Goal: Information Seeking & Learning: Learn about a topic

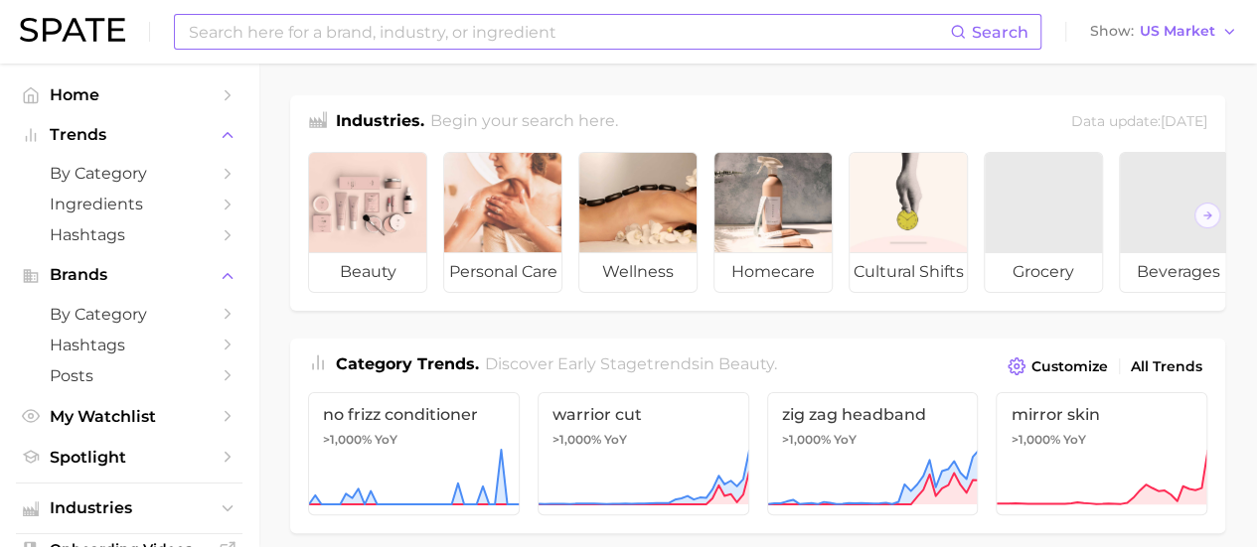
click at [252, 25] on input at bounding box center [568, 32] width 763 height 34
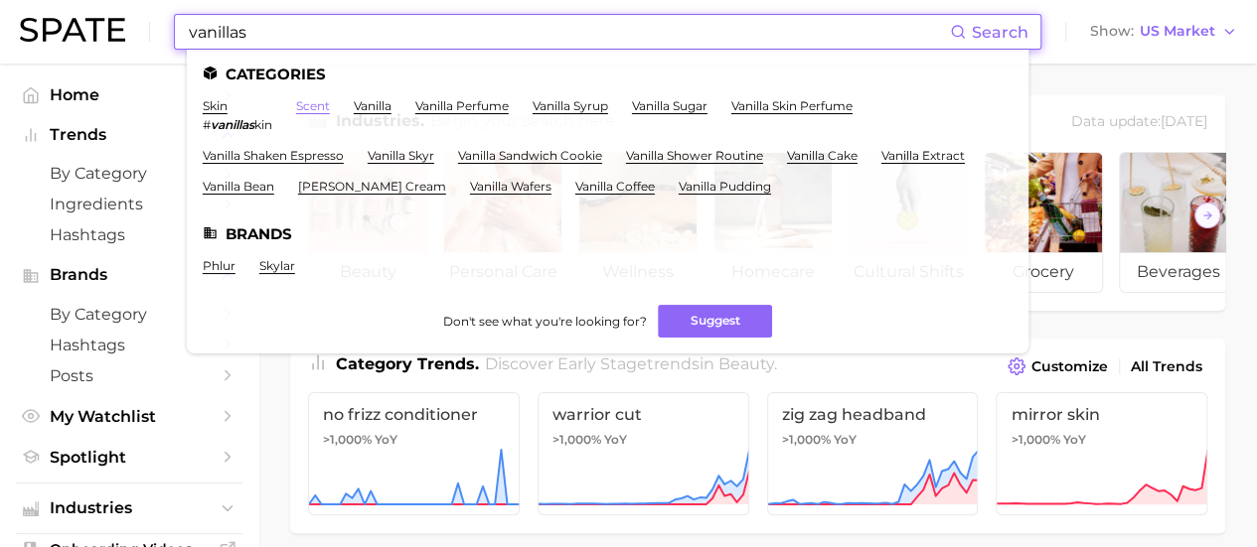
type input "vanillas"
click at [329, 110] on link "scent" at bounding box center [313, 105] width 34 height 15
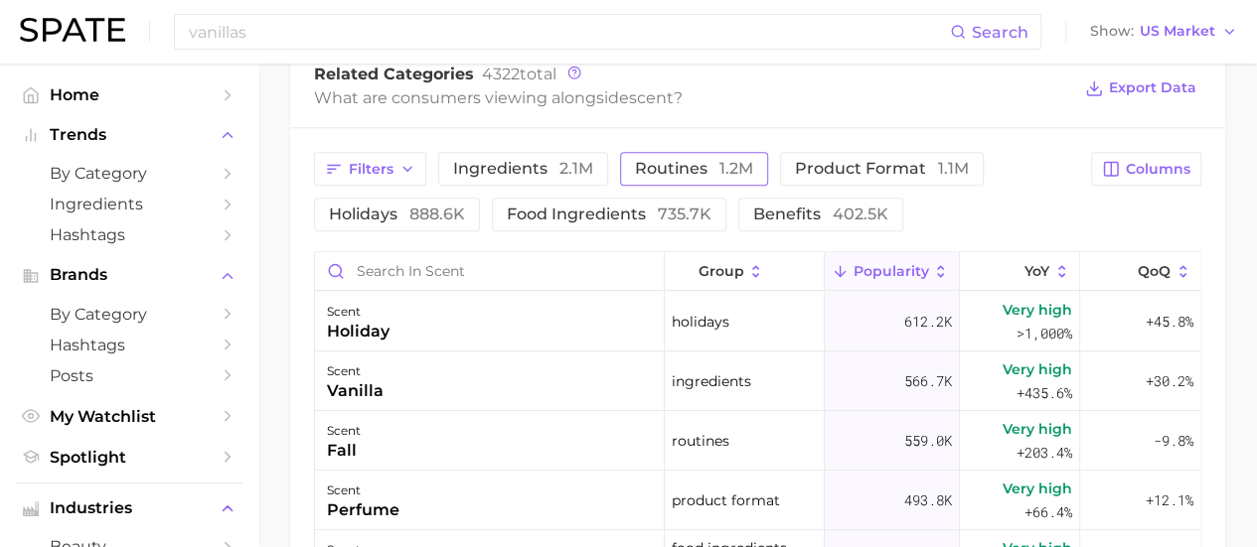
scroll to position [993, 0]
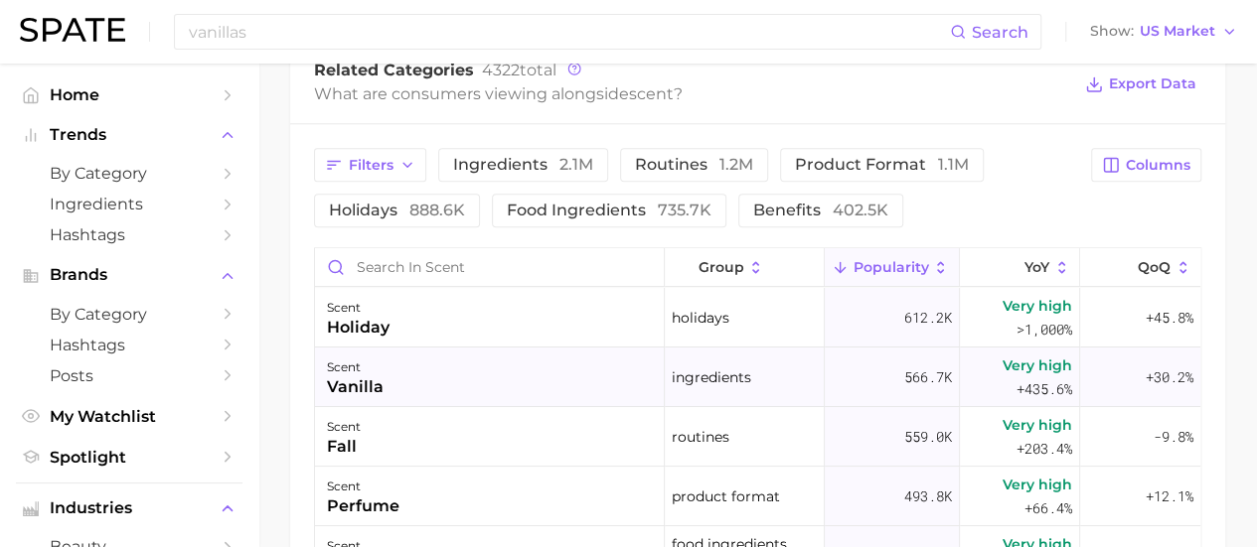
click at [700, 368] on span "ingredients" at bounding box center [710, 378] width 79 height 24
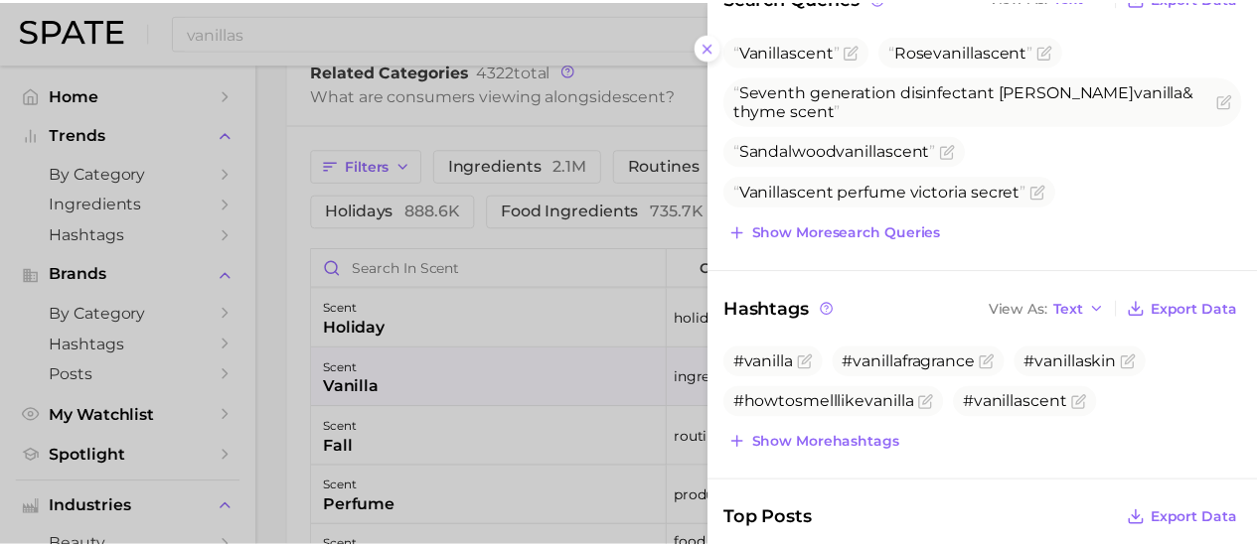
scroll to position [135, 0]
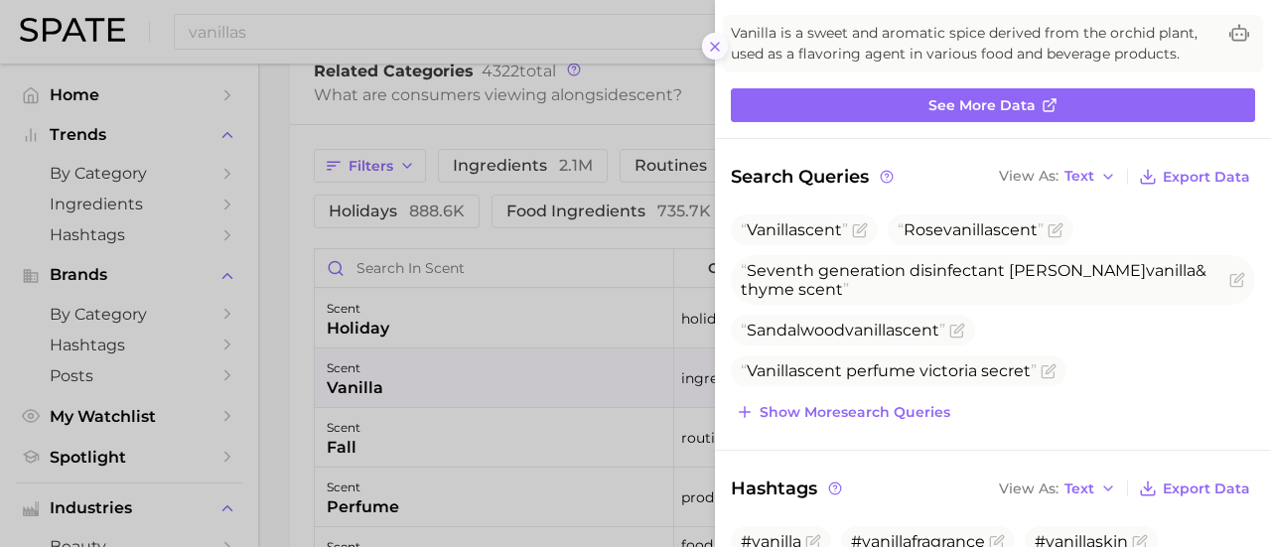
click at [708, 53] on icon at bounding box center [715, 47] width 16 height 16
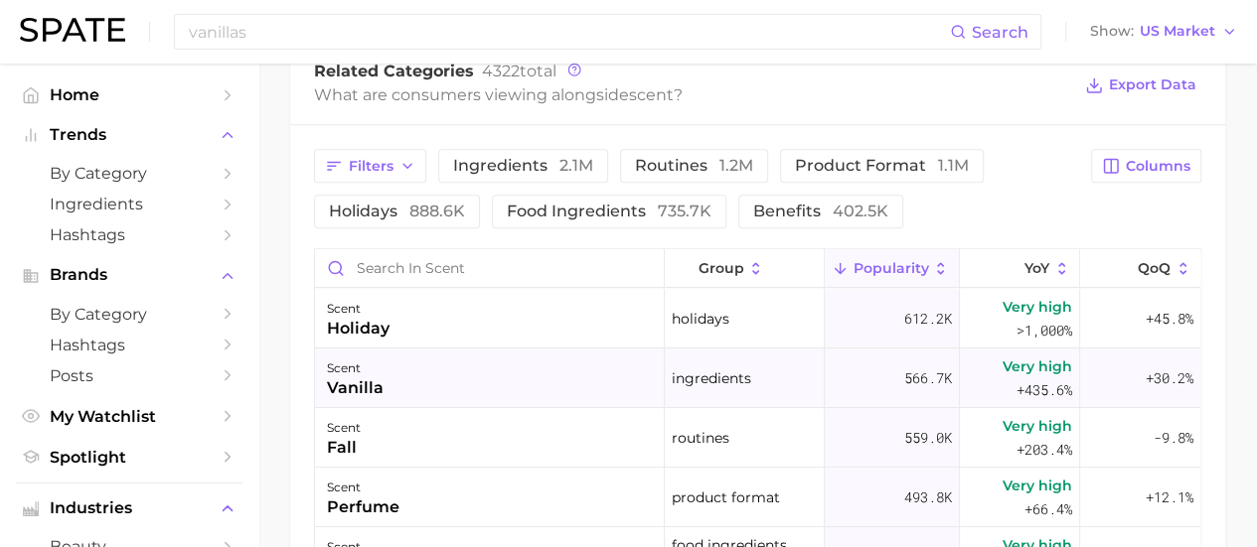
scroll to position [99, 0]
